Goal: Task Accomplishment & Management: Complete application form

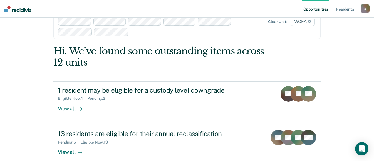
scroll to position [58, 0]
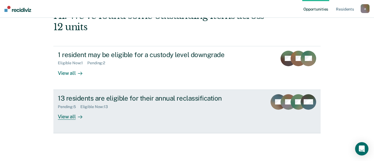
click at [68, 118] on div "View all" at bounding box center [73, 114] width 31 height 11
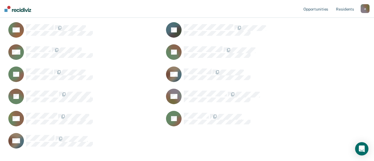
scroll to position [139, 0]
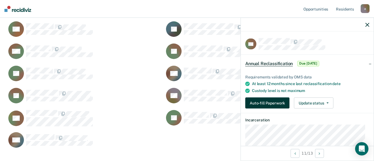
click at [262, 101] on button "Auto-fill Paperwork" at bounding box center [267, 103] width 44 height 11
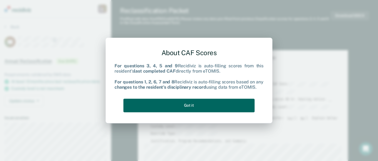
click at [204, 106] on button "Got it" at bounding box center [188, 106] width 131 height 14
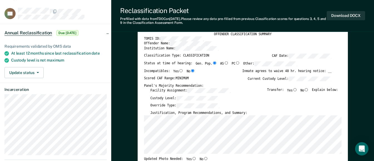
scroll to position [28, 0]
click at [308, 91] on input "No" at bounding box center [306, 90] width 5 height 3
type textarea "x"
radio input "true"
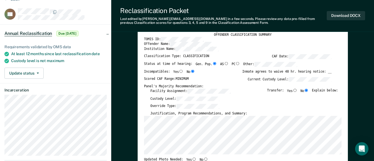
scroll to position [111, 0]
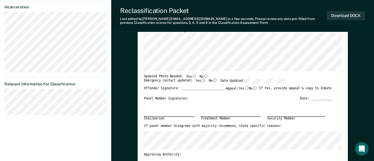
click at [203, 76] on input "No" at bounding box center [205, 75] width 5 height 3
type textarea "x"
radio input "true"
click at [201, 80] on input "Yes" at bounding box center [203, 80] width 5 height 3
type textarea "x"
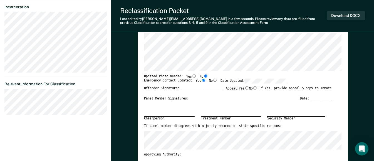
radio input "true"
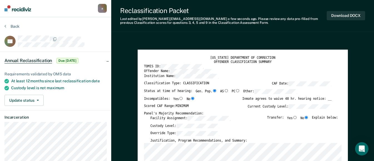
scroll to position [0, 0]
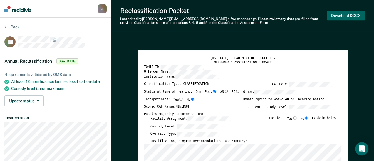
click at [342, 15] on button "Download DOCX" at bounding box center [346, 15] width 38 height 9
type textarea "x"
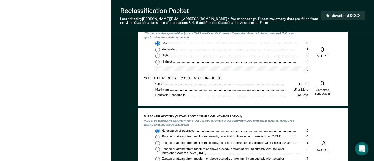
scroll to position [417, 0]
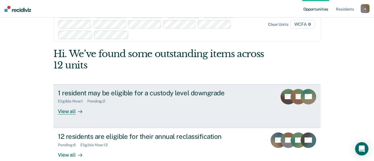
scroll to position [30, 0]
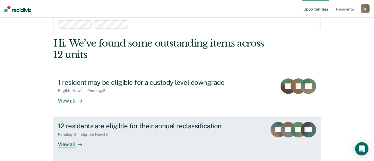
click at [68, 145] on div "View all" at bounding box center [73, 142] width 31 height 11
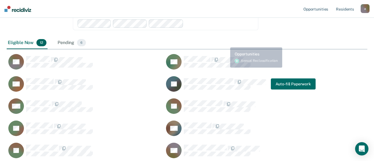
scroll to position [139, 0]
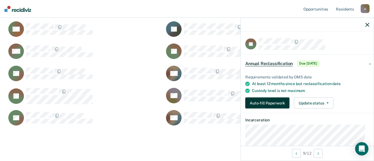
click at [271, 101] on button "Auto-fill Paperwork" at bounding box center [267, 103] width 44 height 11
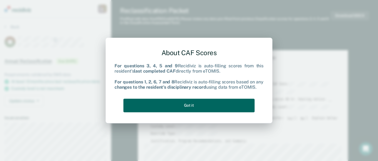
click at [212, 104] on button "Got it" at bounding box center [188, 106] width 131 height 14
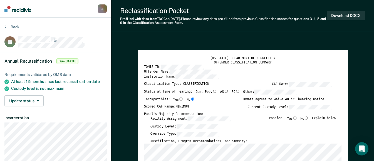
click at [309, 117] on input "No" at bounding box center [306, 118] width 5 height 3
type textarea "x"
radio input "true"
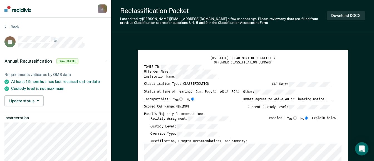
click at [212, 91] on input "Gen. Pop." at bounding box center [214, 91] width 5 height 3
type textarea "x"
radio input "true"
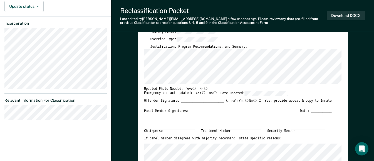
scroll to position [111, 0]
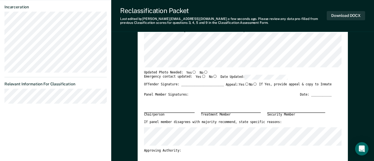
click at [203, 71] on input "No" at bounding box center [205, 72] width 5 height 3
type textarea "x"
radio input "true"
click at [201, 77] on input "Yes" at bounding box center [203, 76] width 5 height 3
type textarea "x"
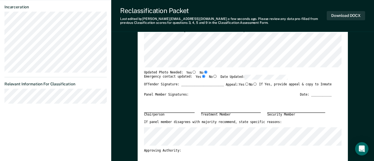
radio input "true"
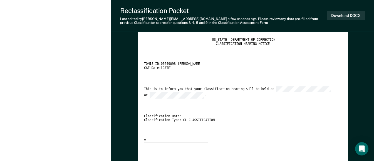
scroll to position [806, 0]
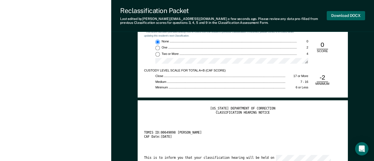
click at [336, 15] on button "Download DOCX" at bounding box center [346, 15] width 38 height 9
type textarea "x"
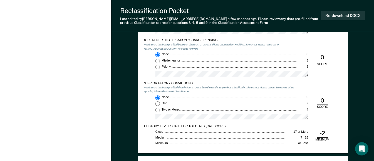
scroll to position [723, 0]
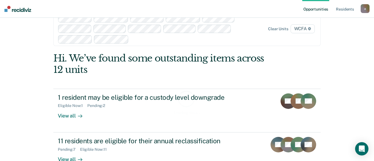
scroll to position [30, 0]
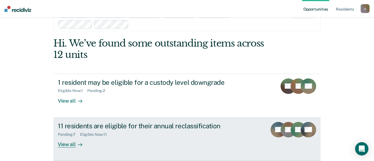
click at [64, 145] on div "View all" at bounding box center [73, 142] width 31 height 11
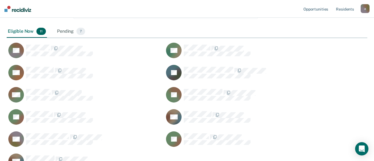
scroll to position [94, 0]
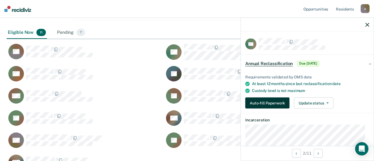
click at [262, 102] on button "Auto-fill Paperwork" at bounding box center [267, 103] width 44 height 11
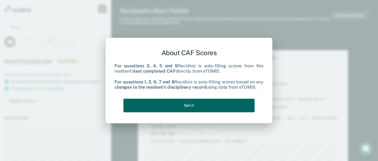
click at [187, 106] on button "Got it" at bounding box center [188, 106] width 131 height 14
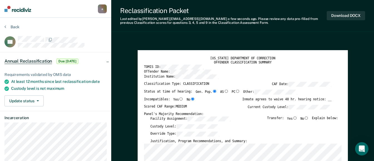
click at [308, 119] on input "No" at bounding box center [306, 118] width 5 height 3
type textarea "x"
radio input "true"
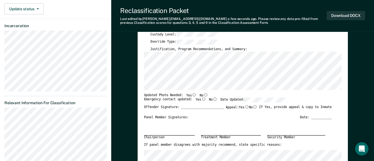
scroll to position [111, 0]
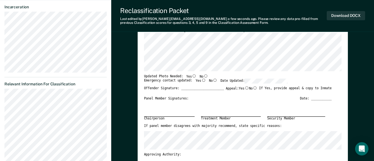
click at [192, 76] on input "Yes" at bounding box center [194, 75] width 5 height 3
type textarea "x"
radio input "true"
click at [201, 80] on input "Yes" at bounding box center [203, 80] width 5 height 3
type textarea "x"
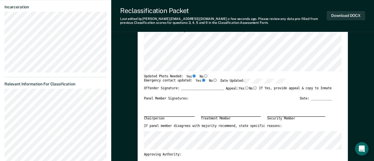
radio input "true"
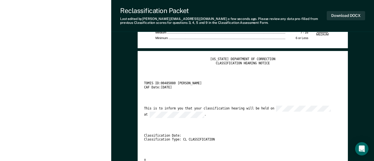
scroll to position [862, 0]
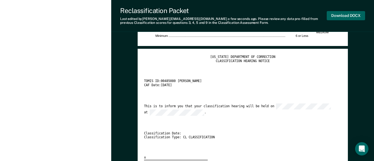
click at [347, 16] on button "Download DOCX" at bounding box center [346, 15] width 38 height 9
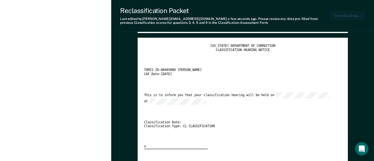
type textarea "x"
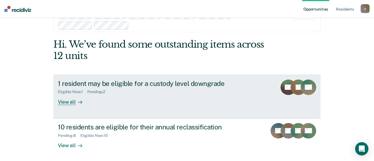
scroll to position [30, 0]
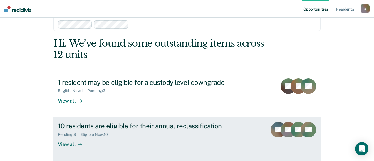
click at [72, 145] on div "View all" at bounding box center [73, 142] width 31 height 11
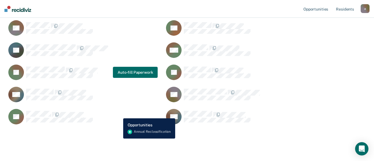
scroll to position [128, 0]
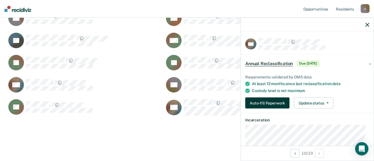
click at [277, 103] on button "Auto-fill Paperwork" at bounding box center [267, 103] width 44 height 11
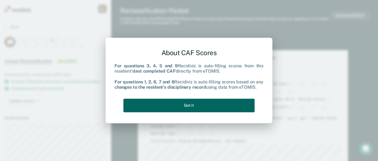
click at [198, 107] on button "Got it" at bounding box center [188, 106] width 131 height 14
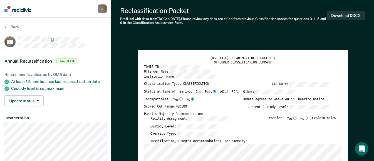
click at [308, 118] on input "No" at bounding box center [306, 118] width 5 height 3
type textarea "x"
radio input "true"
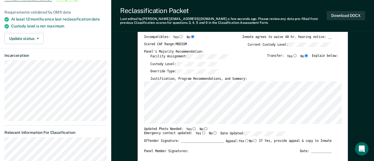
scroll to position [111, 0]
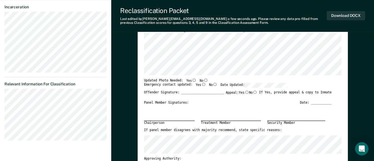
click at [203, 80] on input "No" at bounding box center [205, 80] width 5 height 3
type textarea "x"
radio input "true"
click at [201, 84] on input "Yes" at bounding box center [203, 84] width 5 height 3
type textarea "x"
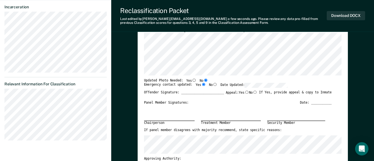
radio input "true"
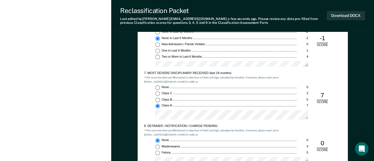
scroll to position [667, 0]
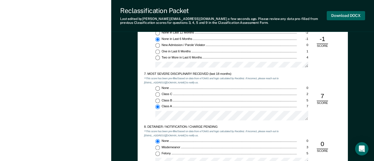
click at [341, 15] on button "Download DOCX" at bounding box center [346, 15] width 38 height 9
type textarea "x"
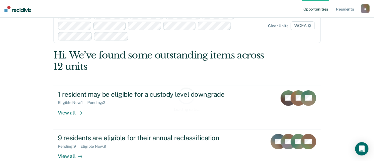
scroll to position [28, 0]
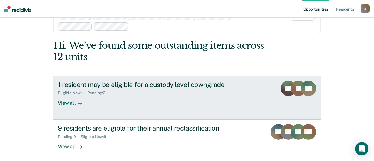
click at [72, 103] on div "View all" at bounding box center [73, 101] width 31 height 11
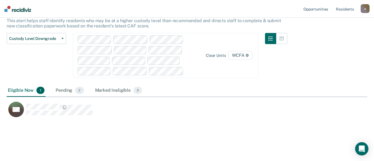
scroll to position [39, 0]
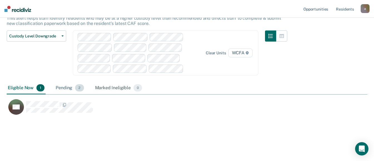
click at [64, 88] on div "Pending 2" at bounding box center [69, 88] width 30 height 12
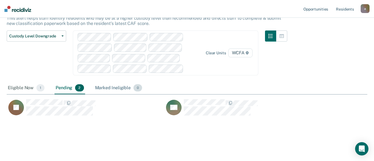
click at [101, 90] on div "Marked Ineligible 0" at bounding box center [118, 88] width 49 height 12
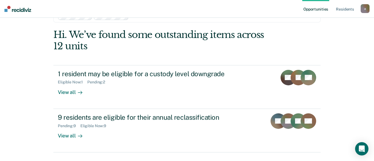
scroll to position [28, 0]
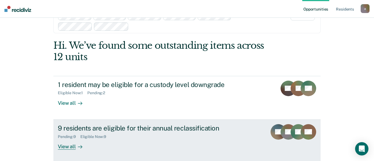
click at [66, 149] on div "View all" at bounding box center [73, 144] width 31 height 11
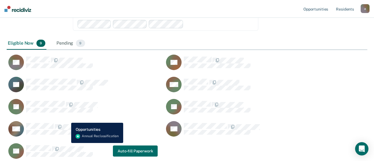
scroll to position [111, 0]
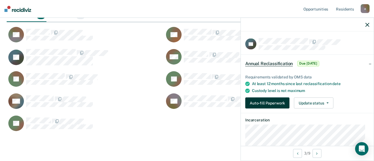
click at [267, 103] on button "Auto-fill Paperwork" at bounding box center [267, 103] width 44 height 11
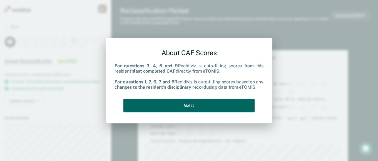
click at [203, 105] on button "Got it" at bounding box center [188, 106] width 131 height 14
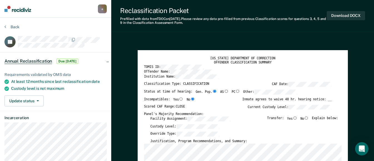
click at [309, 119] on input "No" at bounding box center [306, 118] width 5 height 3
type textarea "x"
radio input "true"
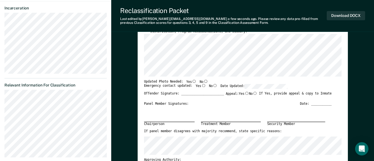
scroll to position [111, 0]
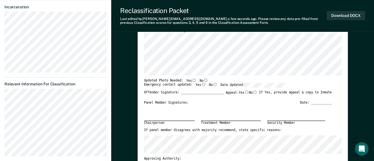
click at [192, 80] on input "Yes" at bounding box center [194, 80] width 5 height 3
type textarea "x"
radio input "true"
click at [201, 84] on input "Yes" at bounding box center [203, 84] width 5 height 3
type textarea "x"
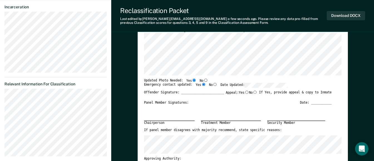
radio input "true"
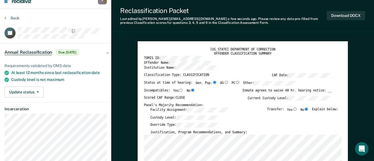
scroll to position [0, 0]
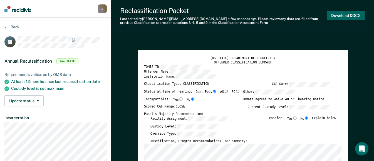
click at [338, 13] on button "Download DOCX" at bounding box center [346, 15] width 38 height 9
type textarea "x"
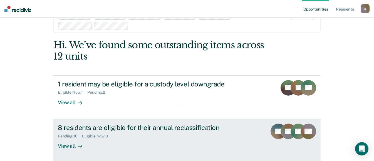
scroll to position [56, 0]
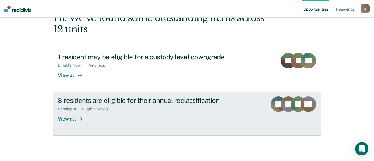
click at [70, 120] on div "View all" at bounding box center [73, 116] width 31 height 11
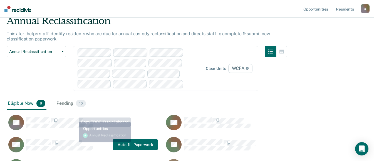
scroll to position [83, 0]
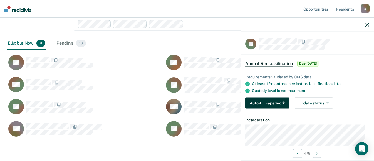
click at [253, 105] on button "Auto-fill Paperwork" at bounding box center [267, 103] width 44 height 11
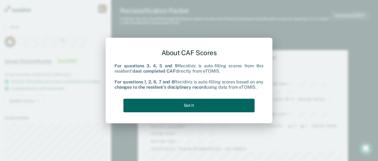
click at [220, 105] on button "Got it" at bounding box center [188, 106] width 131 height 14
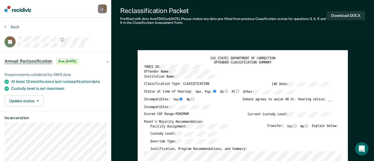
click at [309, 126] on input "No" at bounding box center [306, 125] width 5 height 3
type textarea "x"
radio input "true"
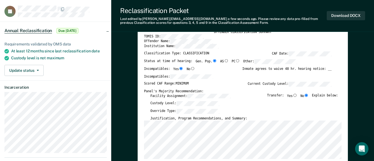
scroll to position [56, 0]
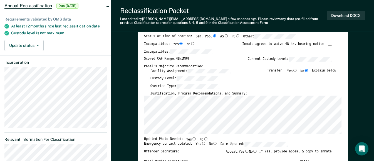
click at [203, 138] on input "No" at bounding box center [205, 139] width 5 height 3
type textarea "x"
radio input "true"
click at [212, 144] on input "No" at bounding box center [214, 143] width 5 height 3
type textarea "x"
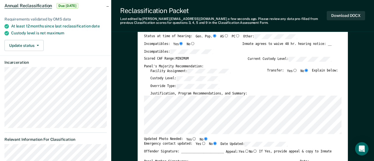
radio input "true"
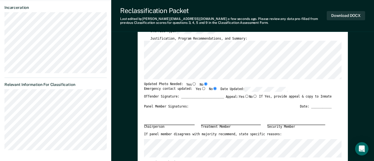
scroll to position [111, 0]
click at [201, 87] on input "Yes" at bounding box center [203, 87] width 5 height 3
type textarea "x"
radio input "true"
radio input "false"
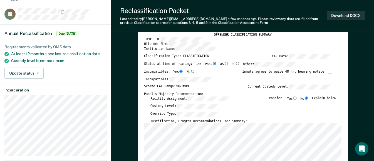
scroll to position [0, 0]
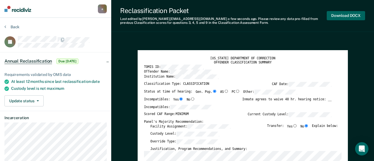
click at [336, 14] on button "Download DOCX" at bounding box center [346, 15] width 38 height 9
type textarea "x"
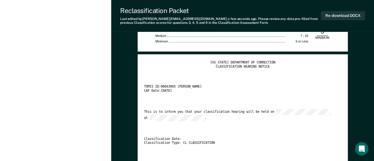
scroll to position [917, 0]
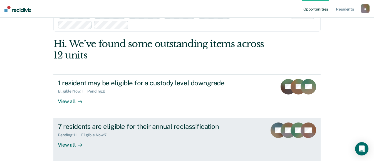
scroll to position [30, 0]
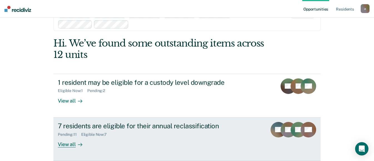
click at [72, 145] on div "View all" at bounding box center [73, 142] width 31 height 11
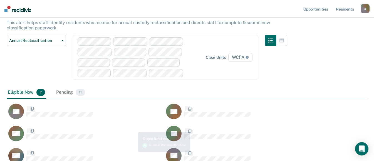
scroll to position [83, 0]
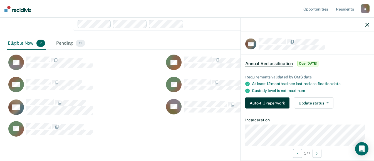
click at [262, 101] on button "Auto-fill Paperwork" at bounding box center [267, 103] width 44 height 11
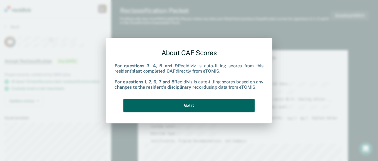
click at [182, 106] on button "Got it" at bounding box center [188, 106] width 131 height 14
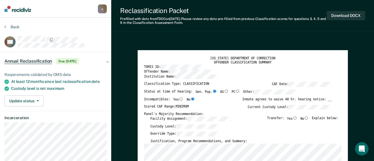
click at [308, 117] on input "No" at bounding box center [306, 118] width 5 height 3
type textarea "x"
radio input "true"
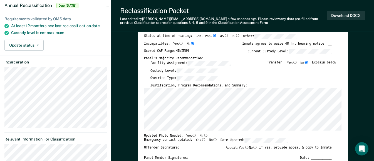
scroll to position [56, 0]
click at [203, 135] on input "No" at bounding box center [205, 135] width 5 height 3
type textarea "x"
radio input "true"
click at [201, 140] on input "Yes" at bounding box center [203, 140] width 5 height 3
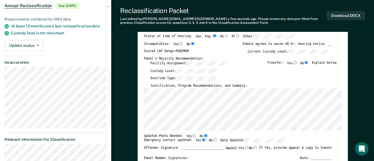
type textarea "x"
radio input "true"
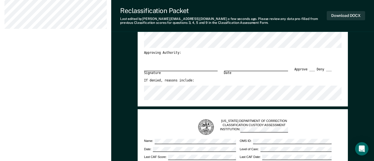
scroll to position [167, 0]
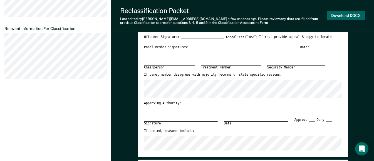
click at [353, 14] on button "Download DOCX" at bounding box center [346, 15] width 38 height 9
type textarea "x"
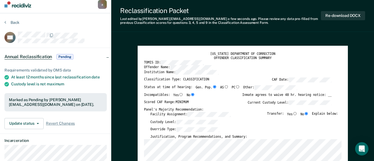
scroll to position [0, 0]
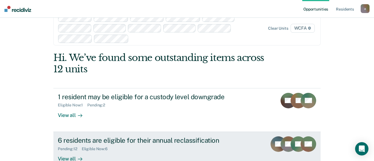
scroll to position [30, 0]
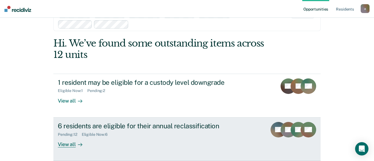
click at [64, 147] on div "View all" at bounding box center [73, 142] width 31 height 11
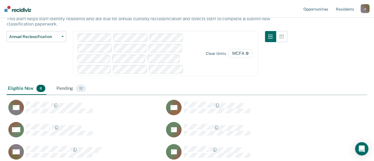
scroll to position [83, 0]
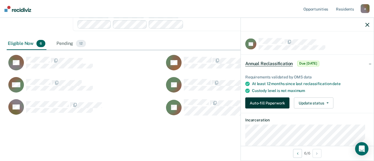
click at [256, 99] on button "Auto-fill Paperwork" at bounding box center [267, 103] width 44 height 11
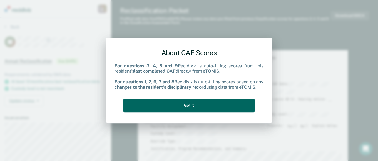
click at [208, 105] on button "Got it" at bounding box center [188, 106] width 131 height 14
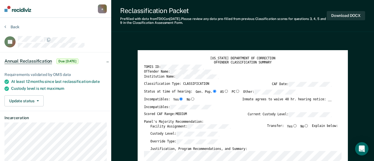
click at [308, 126] on input "No" at bounding box center [306, 125] width 5 height 3
type textarea "x"
radio input "true"
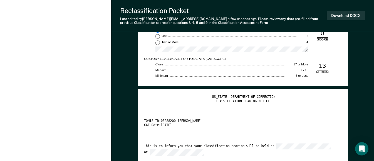
scroll to position [862, 0]
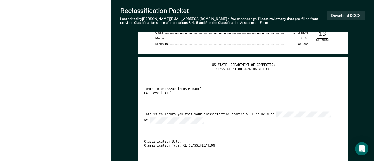
drag, startPoint x: 273, startPoint y: 111, endPoint x: 257, endPoint y: 101, distance: 17.8
click at [273, 110] on div "[US_STATE] DEPARTMENT OF CORRECTION CLASSIFICATION HEARING NOTICE TOMIS ID: 002…" at bounding box center [242, 116] width 197 height 105
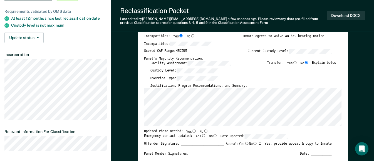
scroll to position [56, 0]
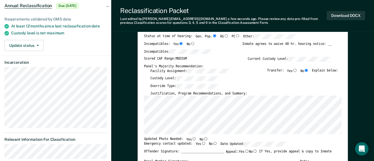
click at [192, 138] on input "Yes" at bounding box center [194, 139] width 5 height 3
type textarea "x"
radio input "true"
click at [201, 143] on input "Yes" at bounding box center [203, 143] width 5 height 3
type textarea "x"
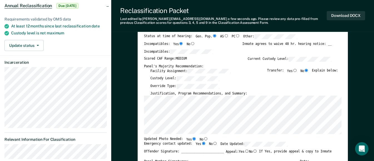
radio input "true"
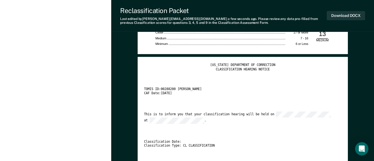
scroll to position [945, 0]
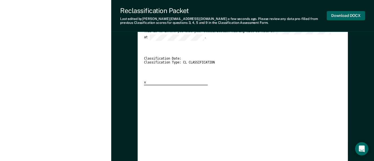
click at [341, 14] on button "Download DOCX" at bounding box center [346, 15] width 38 height 9
type textarea "x"
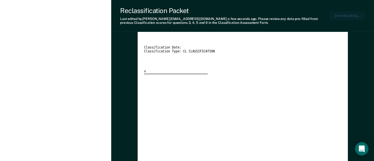
scroll to position [0, 1]
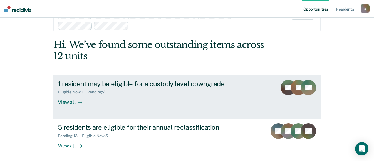
scroll to position [30, 0]
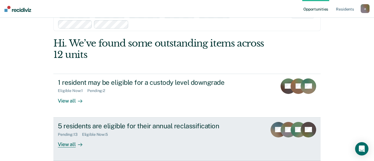
click at [70, 145] on div "View all" at bounding box center [73, 142] width 31 height 11
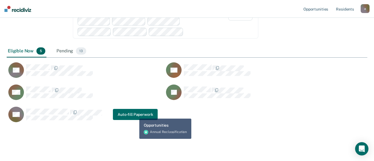
scroll to position [83, 0]
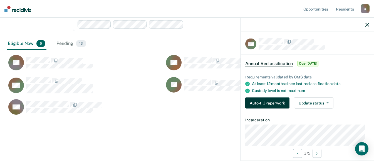
click at [259, 104] on button "Auto-fill Paperwork" at bounding box center [267, 103] width 44 height 11
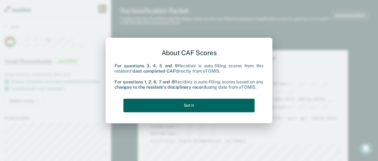
click at [197, 105] on button "Got it" at bounding box center [188, 106] width 131 height 14
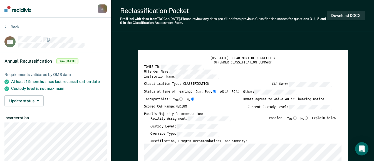
click at [306, 118] on label "No" at bounding box center [304, 119] width 8 height 5
click at [306, 118] on input "No" at bounding box center [306, 118] width 5 height 3
type textarea "x"
radio input "true"
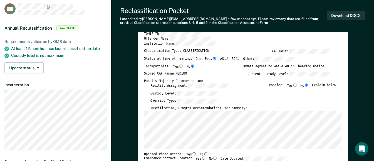
scroll to position [83, 0]
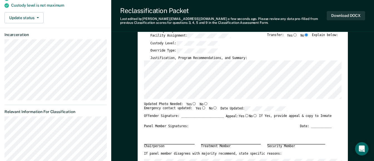
click at [203, 103] on input "No" at bounding box center [205, 103] width 5 height 3
type textarea "x"
radio input "true"
click at [201, 107] on input "Yes" at bounding box center [203, 108] width 5 height 3
type textarea "x"
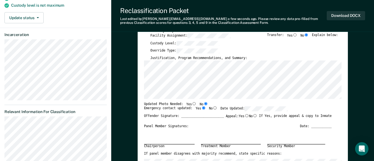
radio input "true"
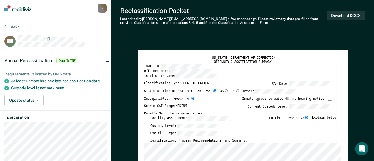
scroll to position [0, 0]
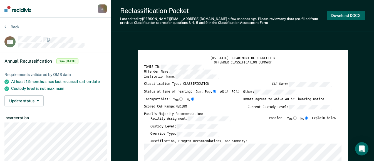
click at [342, 16] on button "Download DOCX" at bounding box center [346, 15] width 38 height 9
type textarea "x"
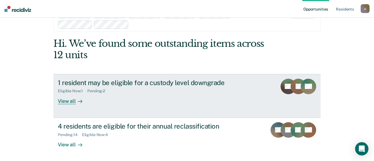
scroll to position [30, 0]
click at [70, 103] on div "View all" at bounding box center [73, 98] width 31 height 11
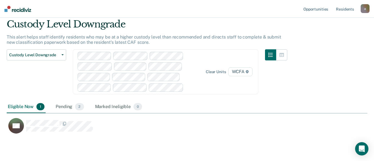
scroll to position [28, 0]
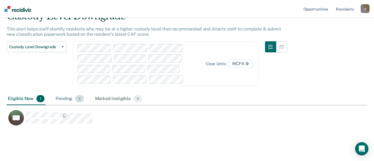
click at [69, 99] on div "Pending 2" at bounding box center [69, 99] width 30 height 12
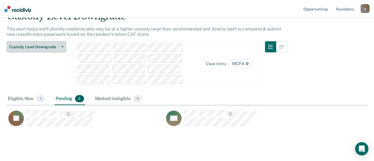
click at [62, 46] on button "Custody Level Downgrade" at bounding box center [36, 46] width 59 height 11
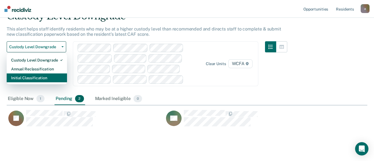
click at [34, 78] on div "Initial Classification" at bounding box center [36, 78] width 51 height 9
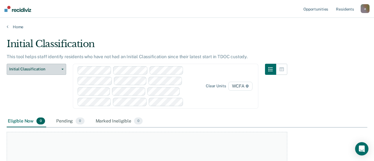
click at [63, 70] on icon "button" at bounding box center [62, 69] width 2 height 1
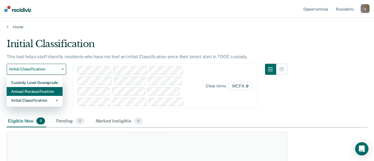
click at [46, 90] on div "Annual Reclassification" at bounding box center [34, 91] width 47 height 9
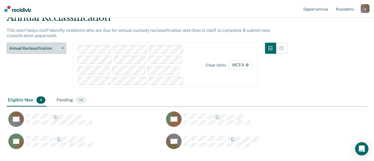
scroll to position [56, 0]
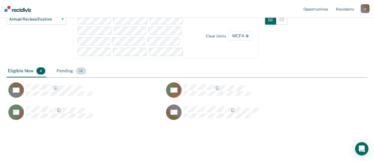
click at [63, 70] on div "Pending 14" at bounding box center [71, 71] width 32 height 12
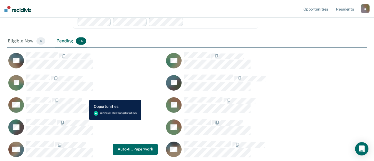
scroll to position [83, 0]
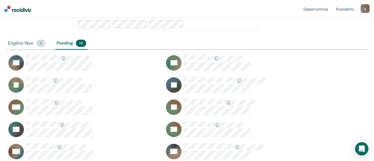
click at [24, 43] on div "Eligible Now 4" at bounding box center [27, 44] width 40 height 12
